Goal: Transaction & Acquisition: Purchase product/service

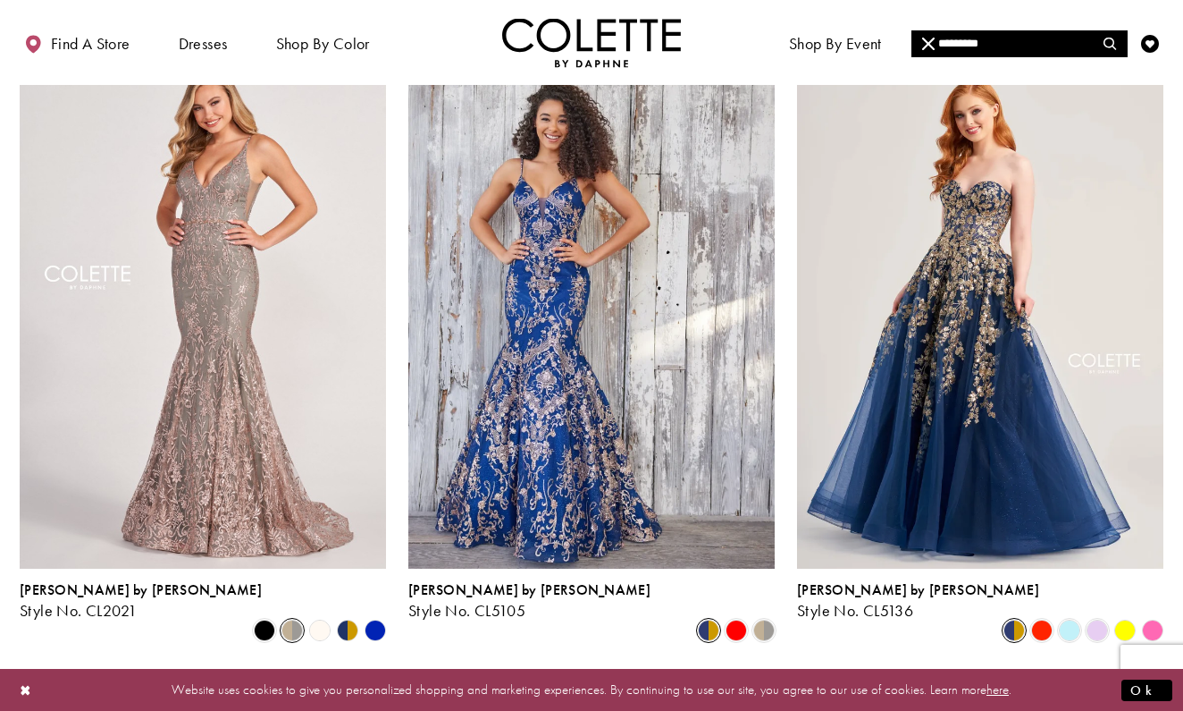
scroll to position [817, 0]
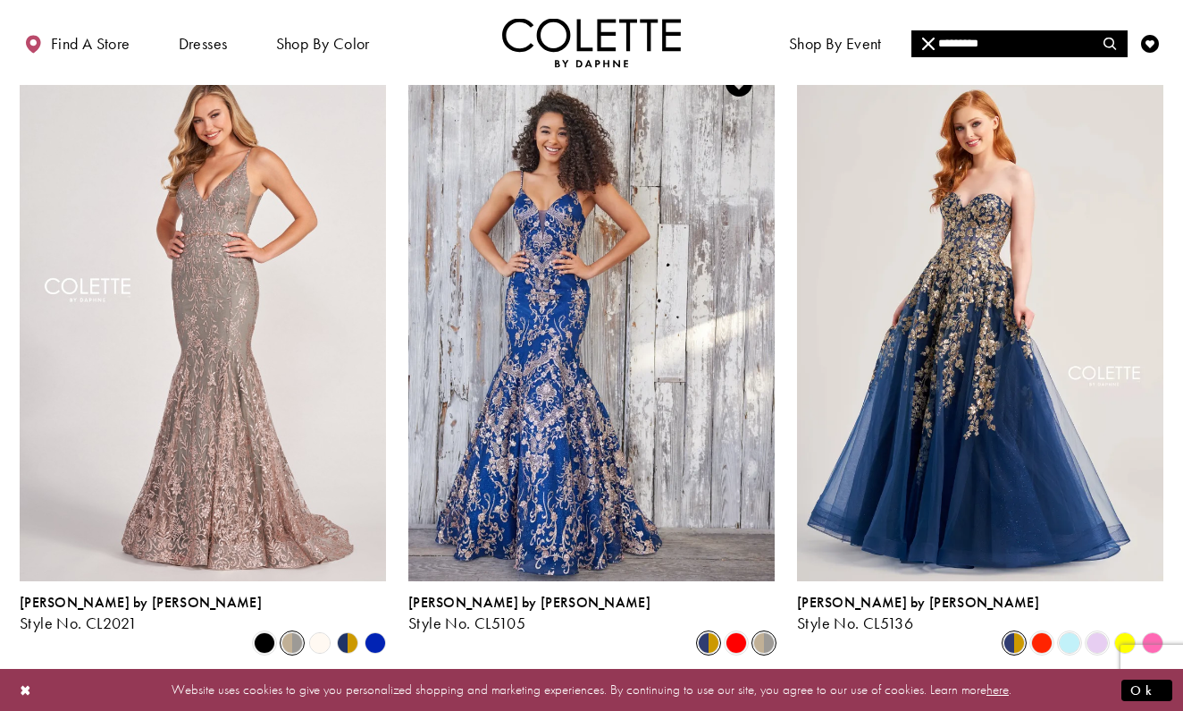
click at [767, 632] on span "Product List" at bounding box center [763, 642] width 21 height 21
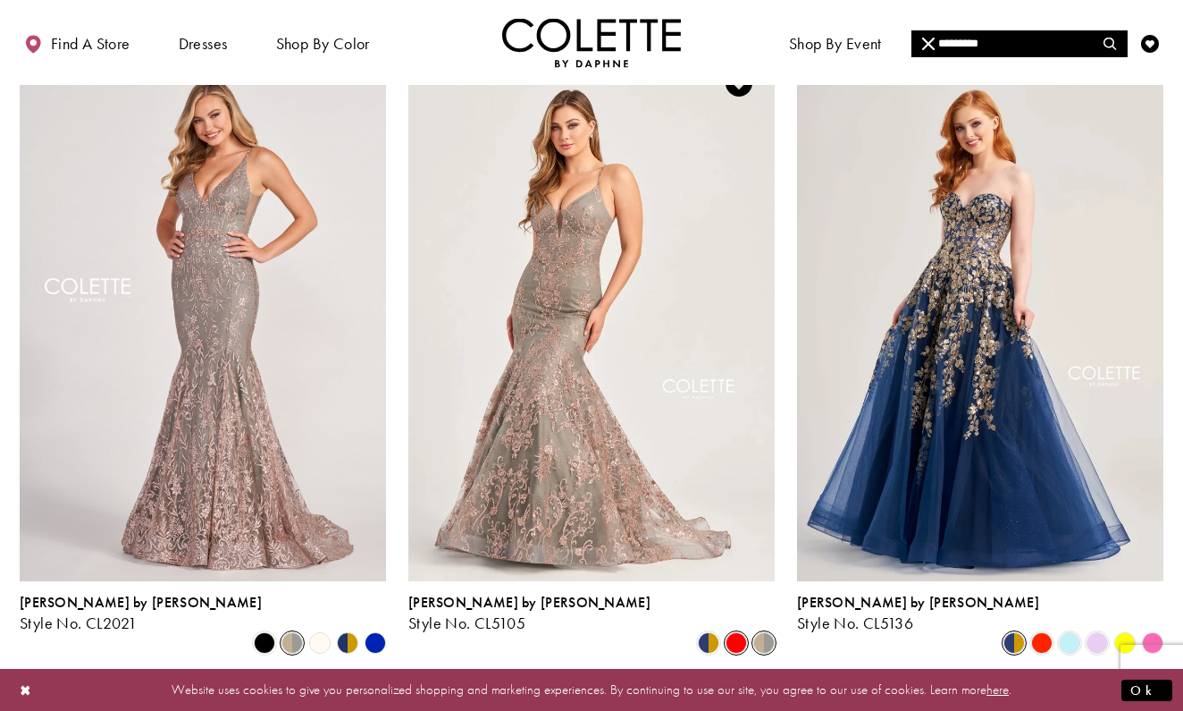
click at [740, 632] on span "Product List" at bounding box center [736, 642] width 21 height 21
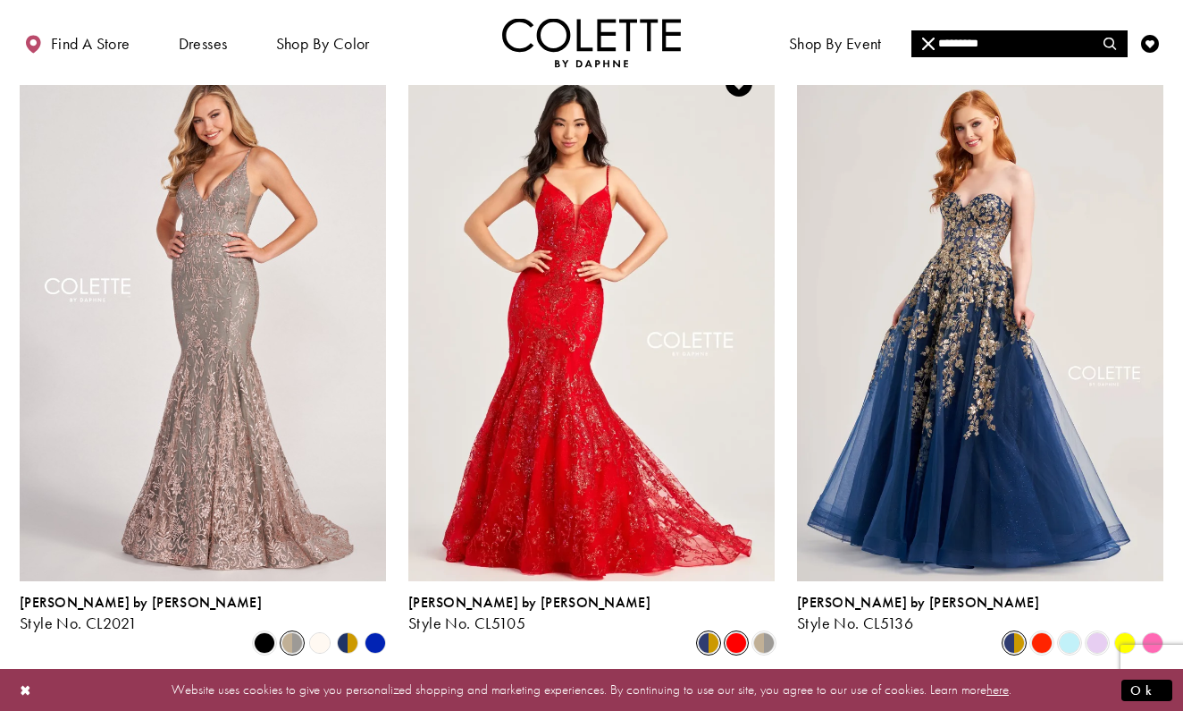
click at [706, 632] on span "Product List" at bounding box center [708, 642] width 21 height 21
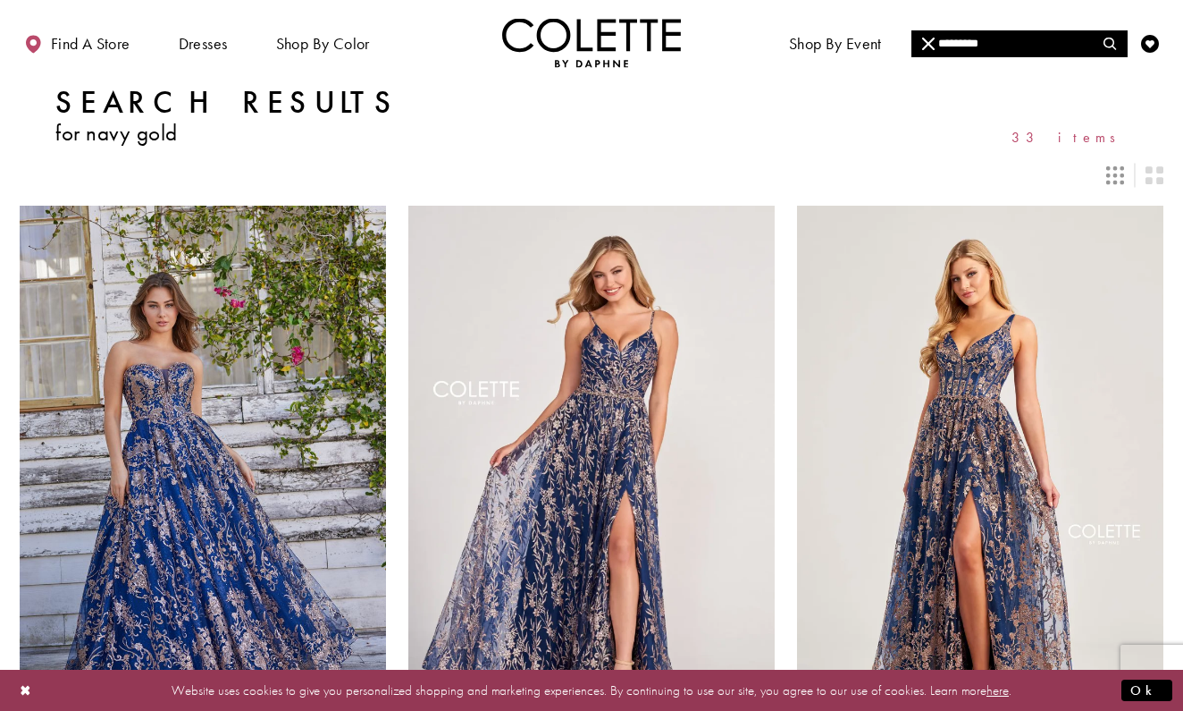
scroll to position [0, 0]
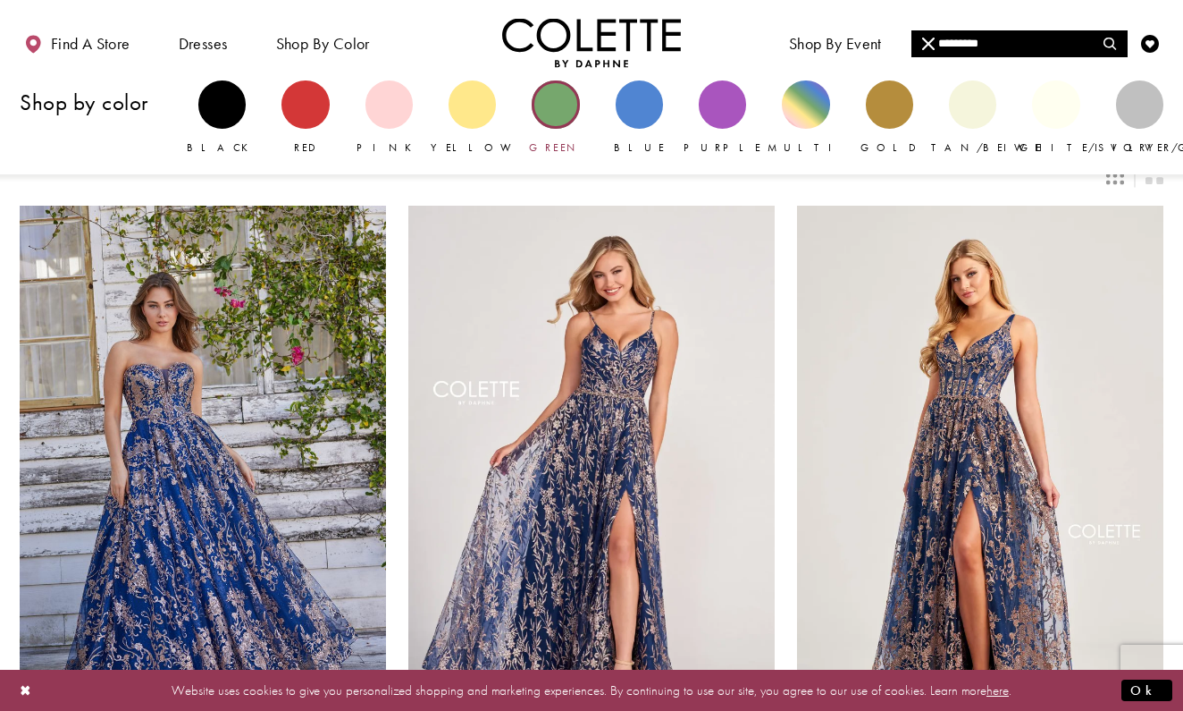
click at [547, 113] on div "Primary block" at bounding box center [555, 103] width 47 height 47
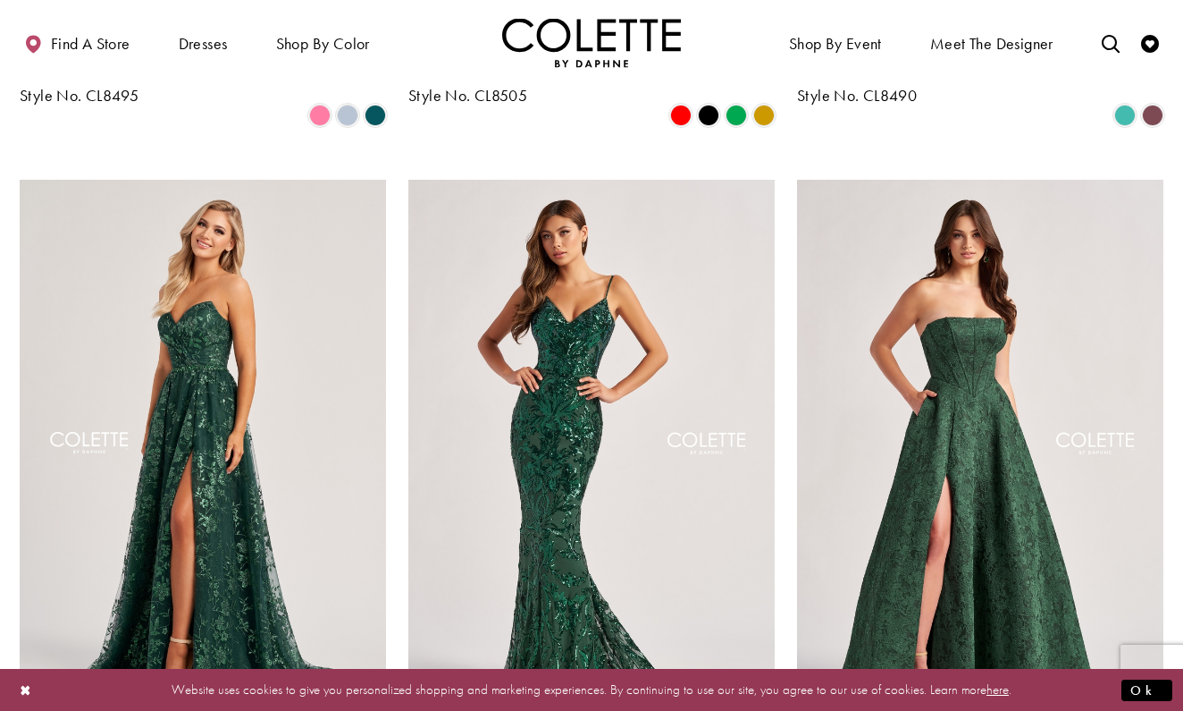
scroll to position [2018, 0]
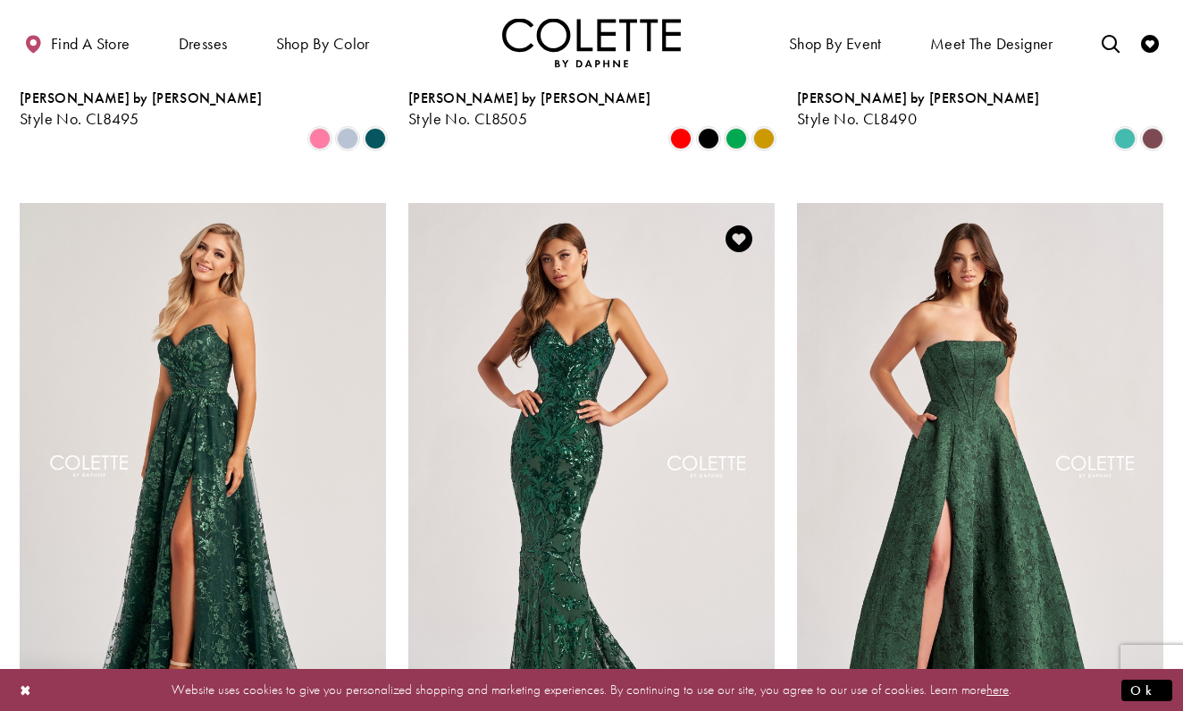
click at [577, 261] on img "Visit Colette by Daphne Style No. CL8685 Page" at bounding box center [591, 469] width 366 height 533
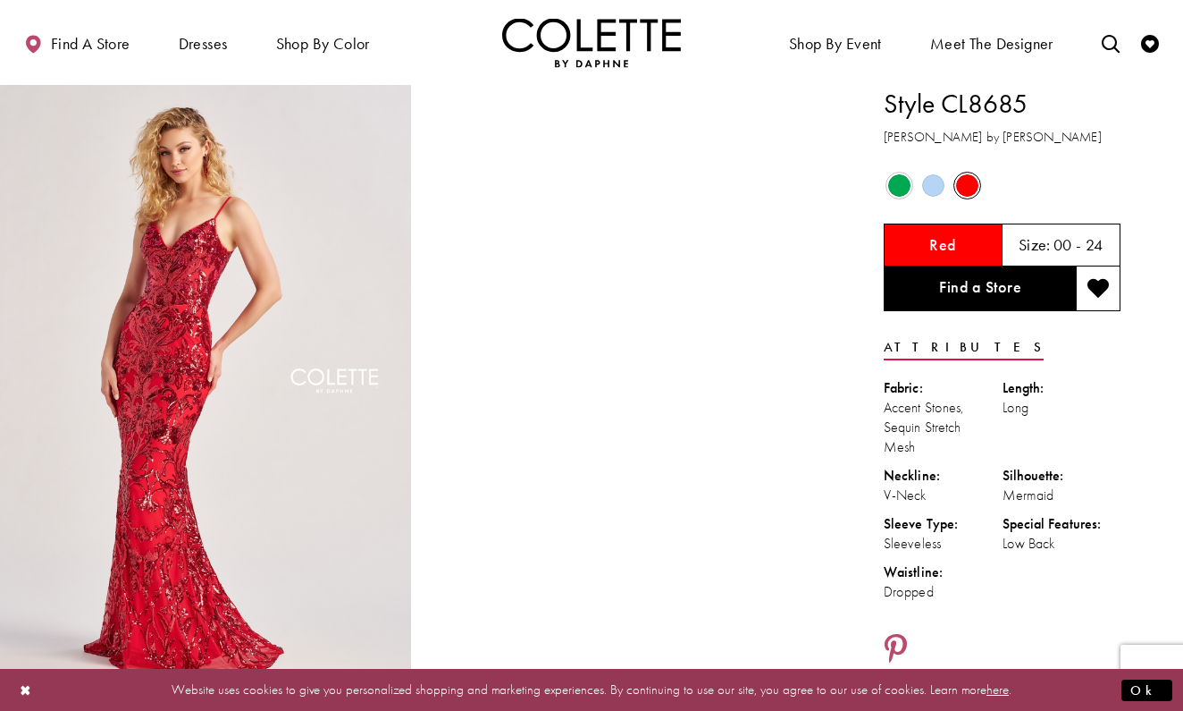
click at [897, 189] on span "Product color controls state depends on size chosen" at bounding box center [899, 185] width 22 height 22
